Goal: Find contact information

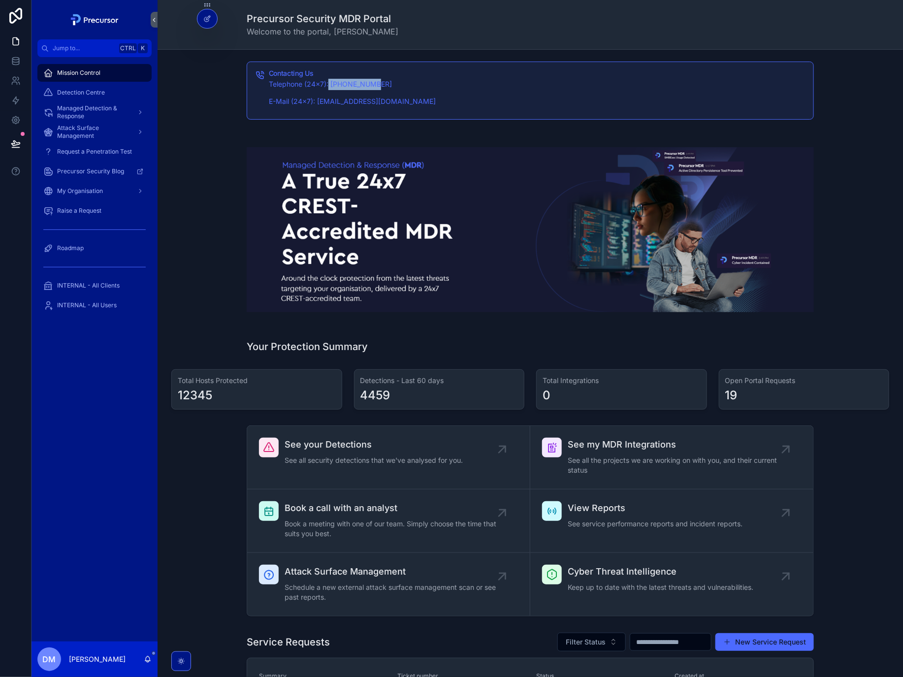
drag, startPoint x: 380, startPoint y: 84, endPoint x: 326, endPoint y: 88, distance: 53.3
click at [326, 88] on p "Telephone (24x7): [PHONE_NUMBER]" at bounding box center [537, 84] width 537 height 11
copy p "01912491612"
click at [740, 328] on div "Contacting Us Telephone (24x7): [PHONE_NUMBER] E-Mail (24x7): [EMAIL_ADDRESS][D…" at bounding box center [530, 424] width 745 height 749
click at [841, 533] on div "See your Detections See all security detections that we've analysed for you. Se…" at bounding box center [530, 520] width 730 height 199
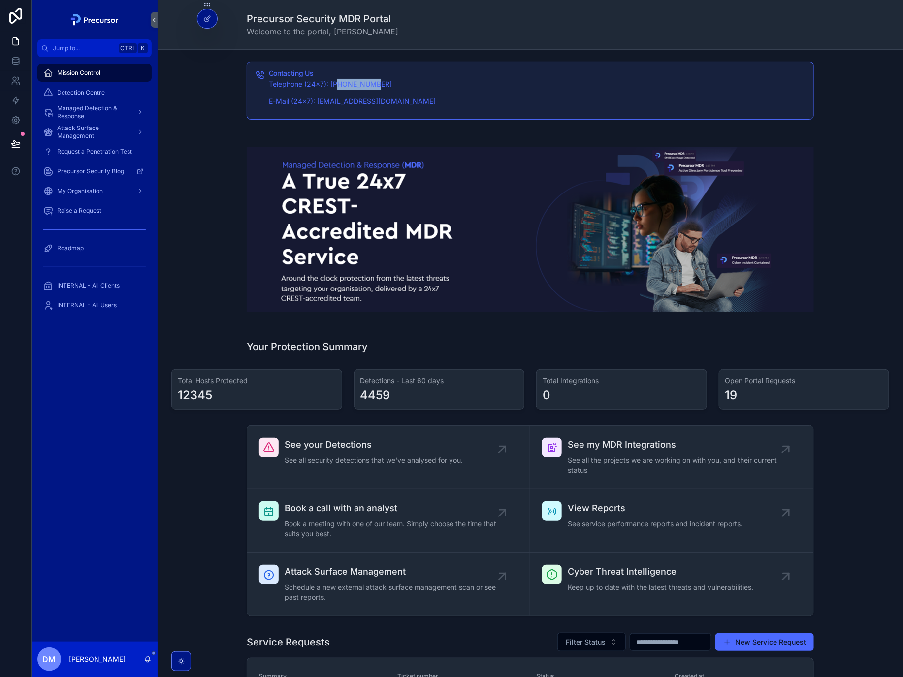
drag, startPoint x: 383, startPoint y: 82, endPoint x: 330, endPoint y: 89, distance: 53.7
click at [330, 89] on p "Telephone (24x7): [PHONE_NUMBER]" at bounding box center [537, 84] width 537 height 11
click at [437, 99] on p "E-Mail (24x7): [EMAIL_ADDRESS][DOMAIN_NAME]" at bounding box center [537, 101] width 537 height 11
drag, startPoint x: 845, startPoint y: 244, endPoint x: 890, endPoint y: 259, distance: 47.0
click at [845, 244] on div "scrollable content" at bounding box center [530, 229] width 730 height 197
